Goal: Transaction & Acquisition: Purchase product/service

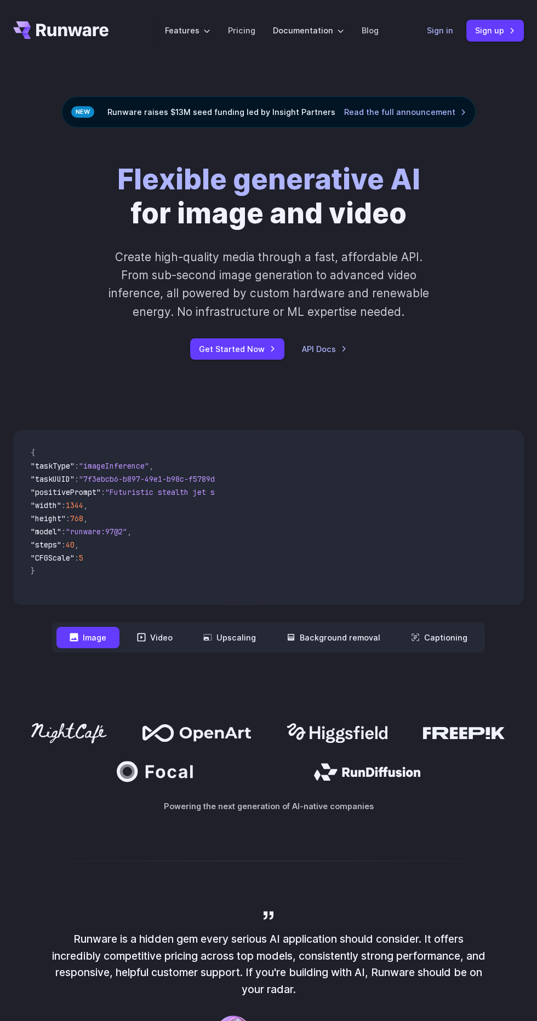
click at [433, 30] on link "Sign in" at bounding box center [440, 30] width 26 height 13
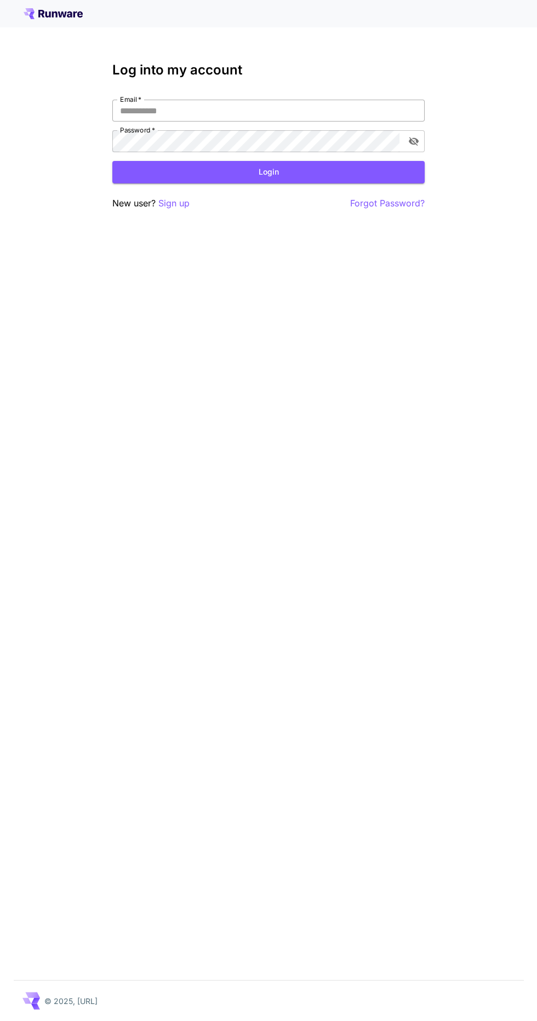
click at [313, 110] on input "Email   *" at bounding box center [268, 111] width 312 height 22
type input "**********"
click button "Login" at bounding box center [268, 172] width 312 height 22
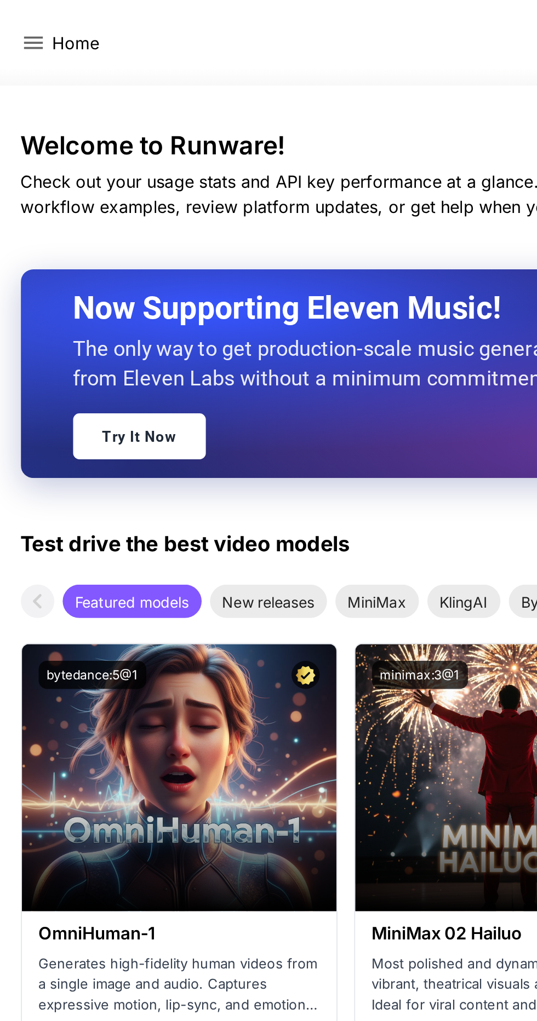
click at [17, 23] on icon at bounding box center [18, 22] width 10 height 7
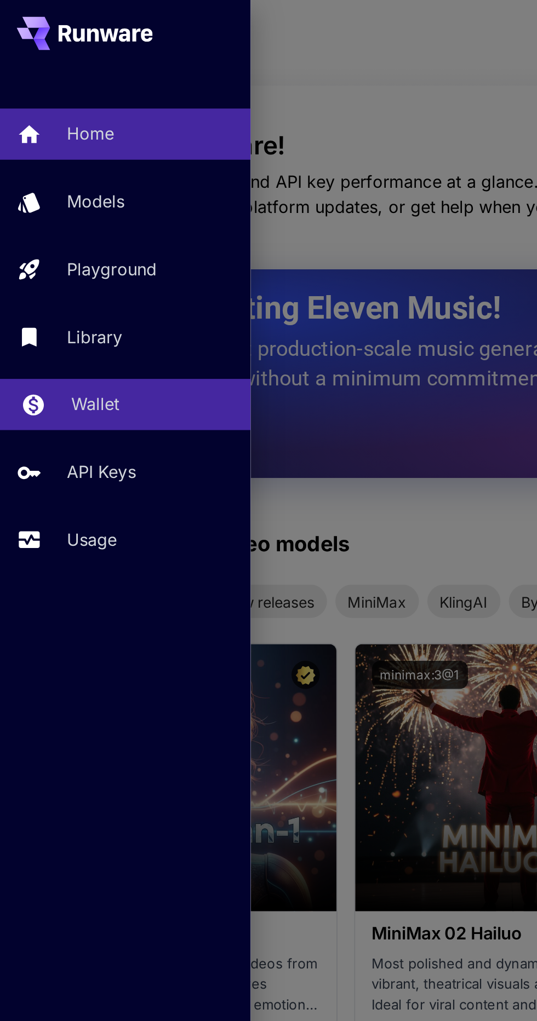
click at [37, 216] on p "Wallet" at bounding box center [49, 211] width 25 height 13
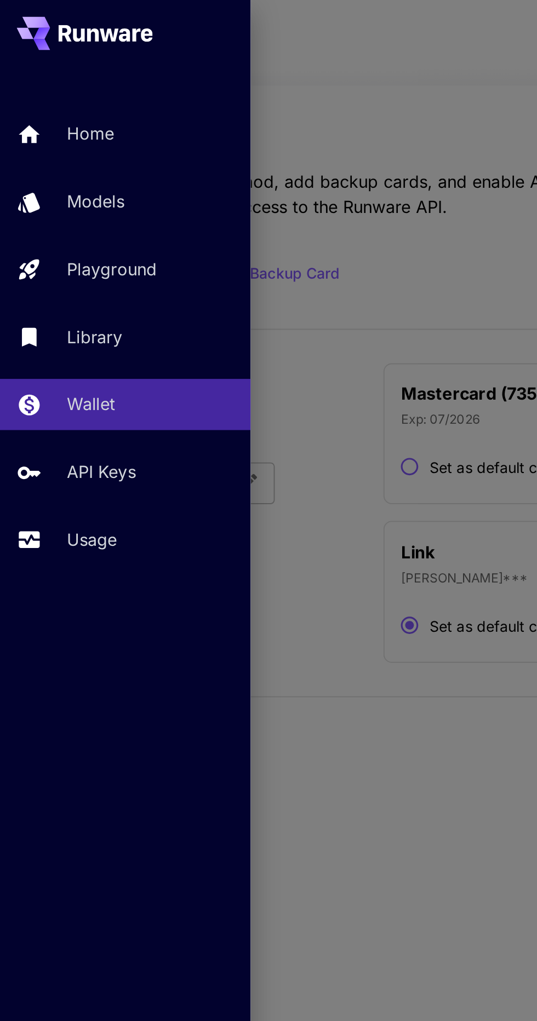
click at [184, 400] on div at bounding box center [268, 510] width 537 height 1021
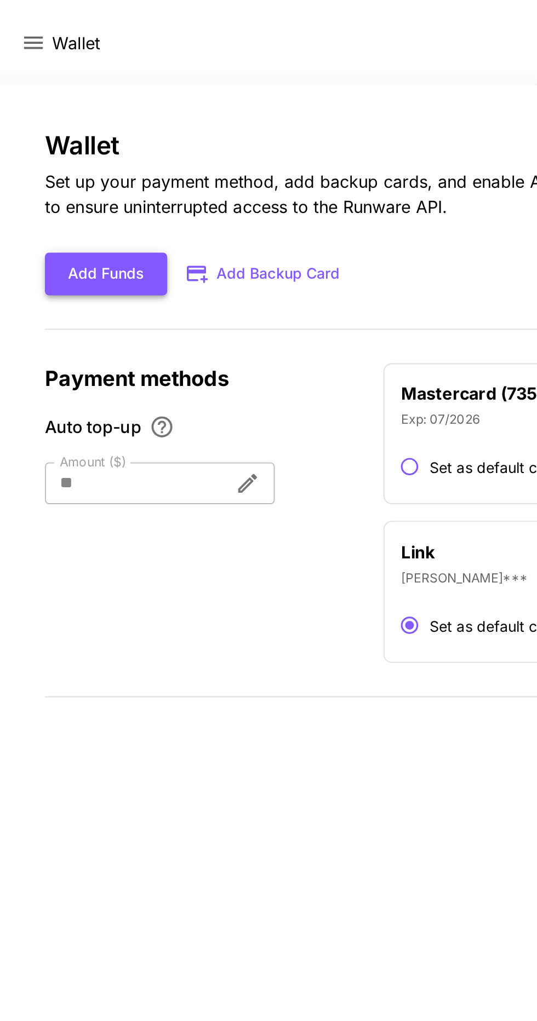
click at [51, 143] on button "Add Funds" at bounding box center [56, 144] width 64 height 22
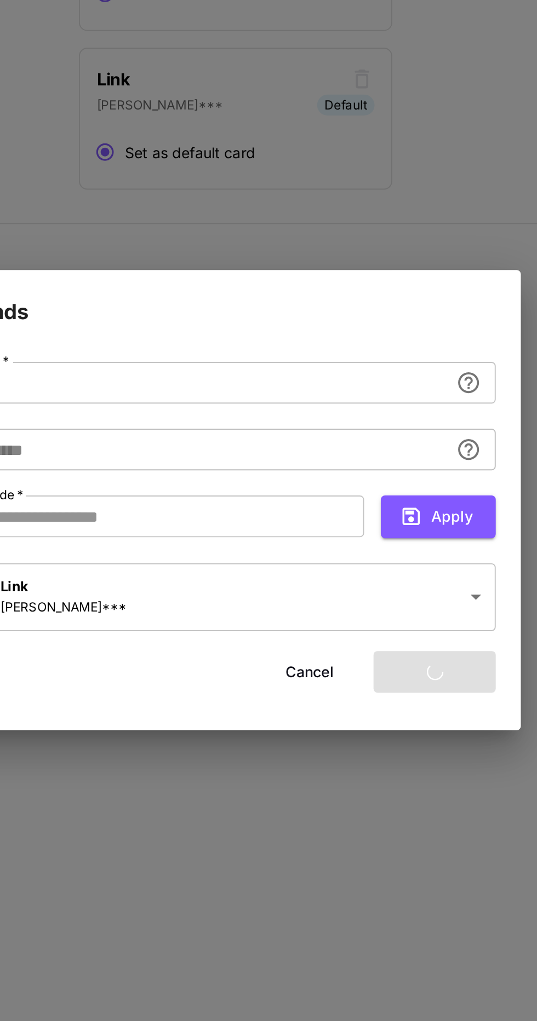
type input "****"
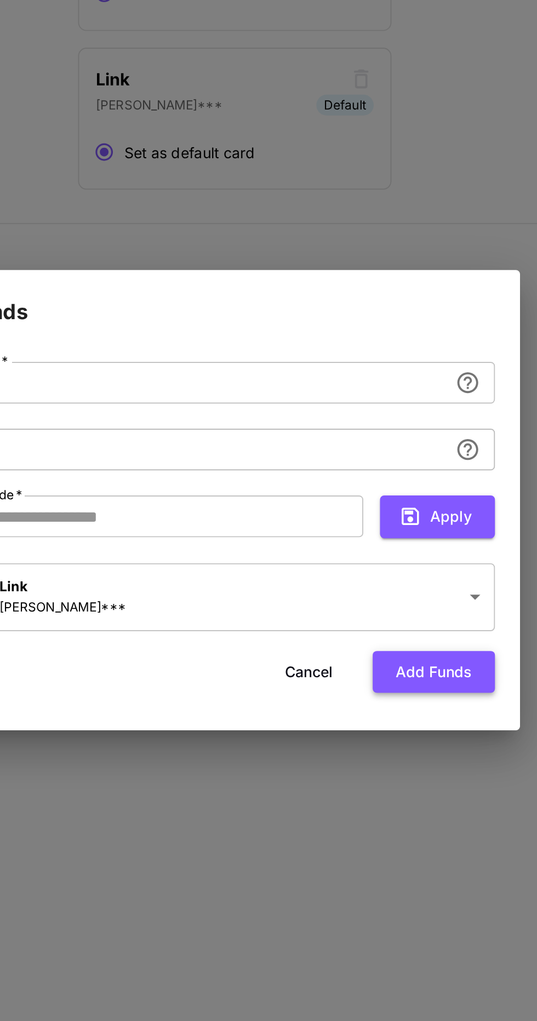
click at [394, 599] on button "Add funds" at bounding box center [387, 601] width 64 height 22
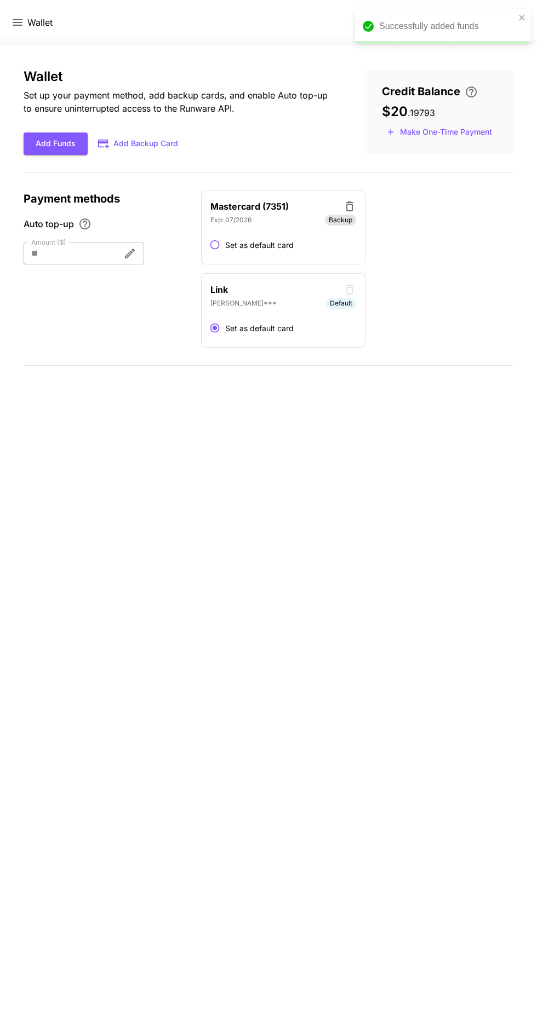
scroll to position [10, 0]
